Goal: Transaction & Acquisition: Obtain resource

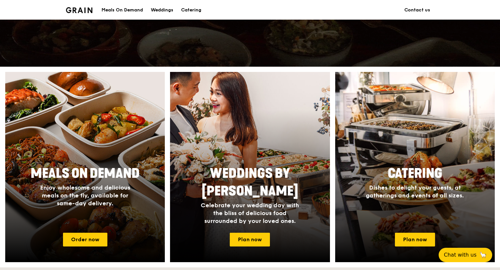
scroll to position [196, 0]
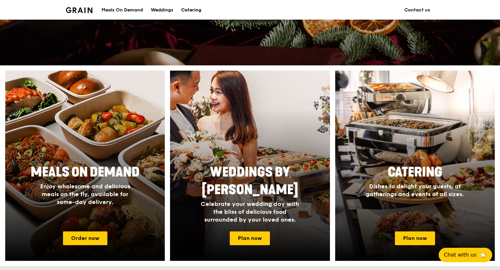
click at [189, 9] on div "Catering" at bounding box center [191, 10] width 20 height 20
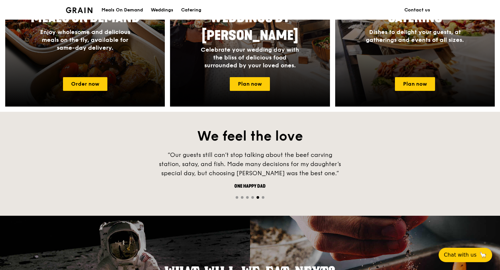
scroll to position [490, 0]
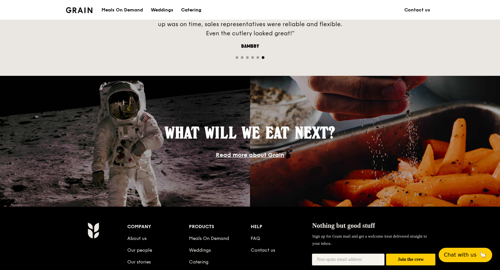
click at [187, 11] on div "Catering" at bounding box center [191, 10] width 20 height 20
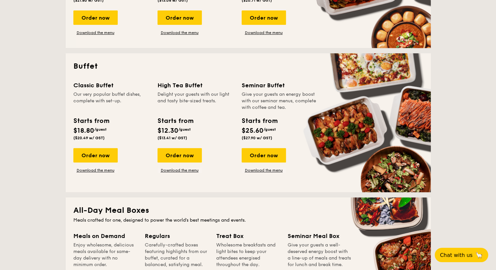
scroll to position [228, 0]
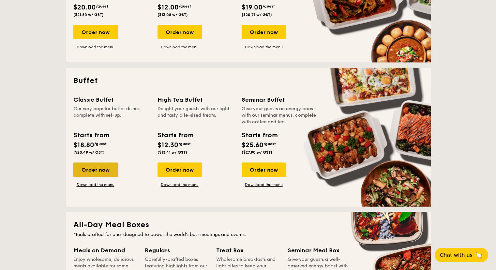
drag, startPoint x: 107, startPoint y: 168, endPoint x: 84, endPoint y: 171, distance: 23.0
click at [84, 171] on div "Order now" at bounding box center [95, 169] width 44 height 14
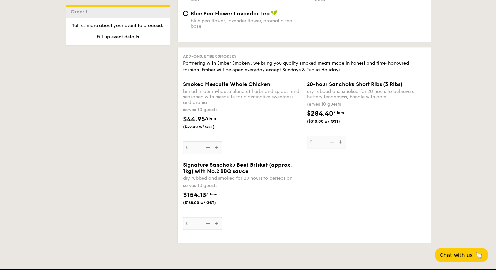
scroll to position [816, 0]
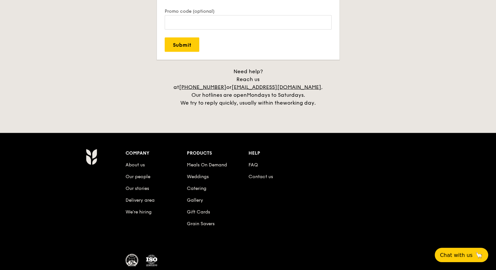
scroll to position [1464, 0]
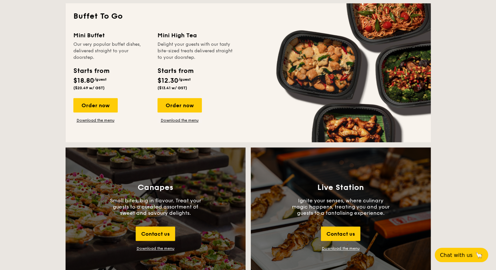
scroll to position [653, 0]
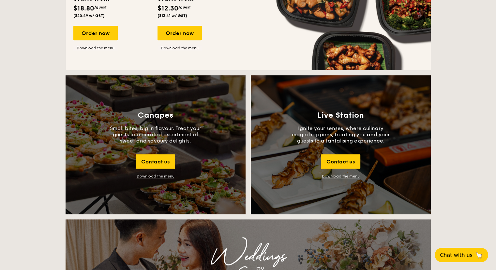
click at [327, 177] on link "Download the menu" at bounding box center [341, 176] width 38 height 5
